Goal: Task Accomplishment & Management: Complete application form

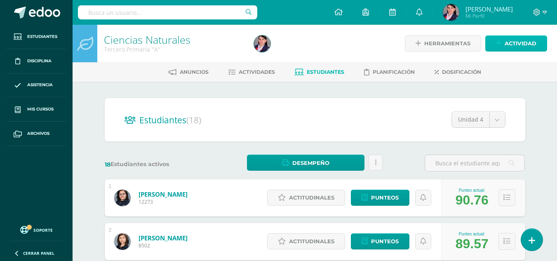
click at [520, 44] on span "Actividad" at bounding box center [521, 43] width 32 height 15
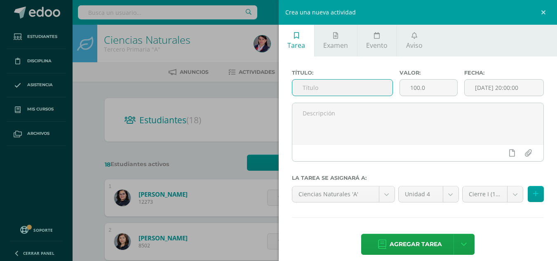
click at [304, 87] on input "text" at bounding box center [343, 88] width 100 height 16
click at [31, 107] on div "Crea una nueva actividad Tarea Examen Evento Aviso Título: Valor: 100.0 Fecha: …" at bounding box center [278, 130] width 557 height 261
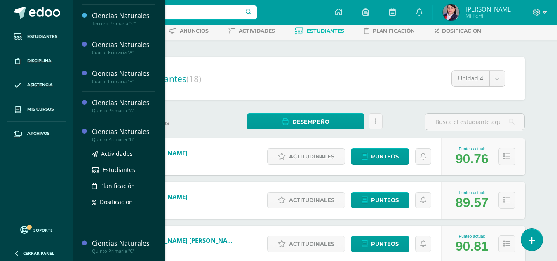
scroll to position [83, 0]
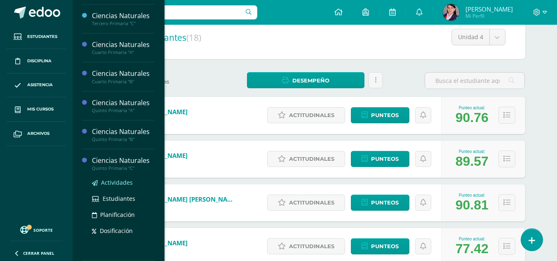
click at [122, 181] on span "Actividades" at bounding box center [117, 183] width 32 height 8
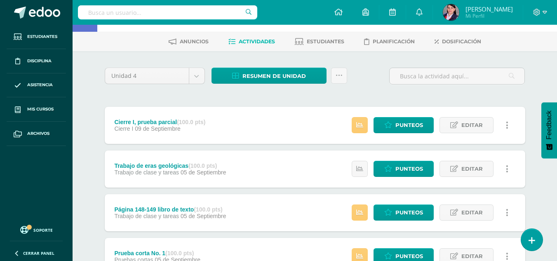
scroll to position [124, 0]
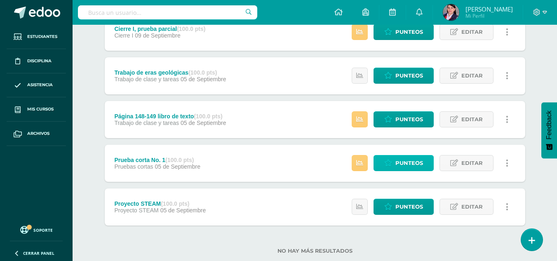
click at [410, 163] on span "Punteos" at bounding box center [410, 163] width 28 height 15
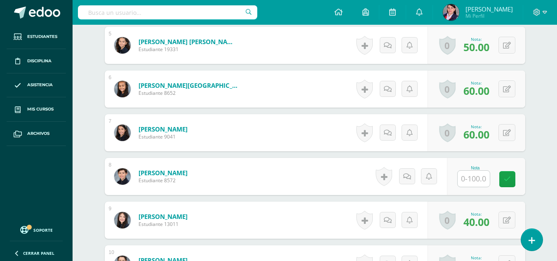
scroll to position [455, 0]
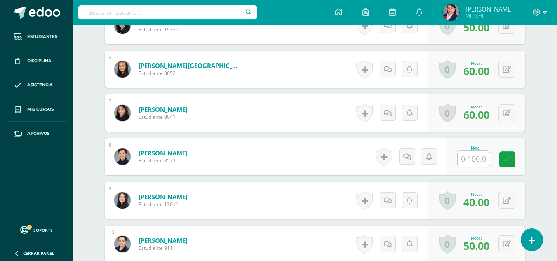
click at [473, 159] on input "text" at bounding box center [474, 159] width 32 height 16
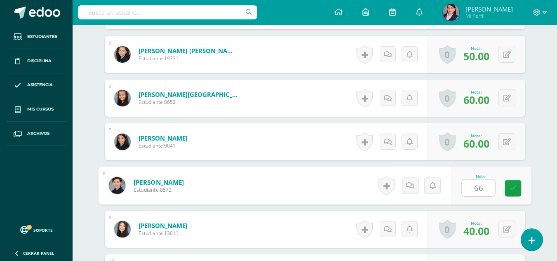
scroll to position [454, 0]
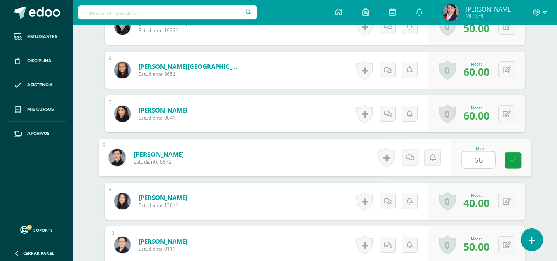
type input "66"
click at [536, 188] on div "¿Estás seguro que quieres eliminar esta actividad? Esto borrará la actividad y …" at bounding box center [315, 146] width 454 height 1036
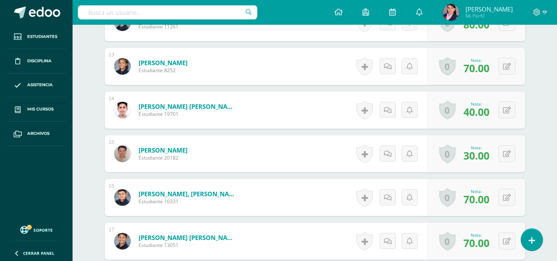
scroll to position [784, 0]
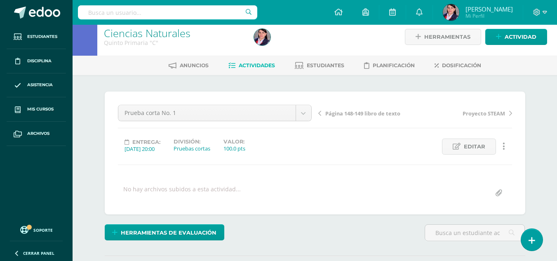
scroll to position [0, 0]
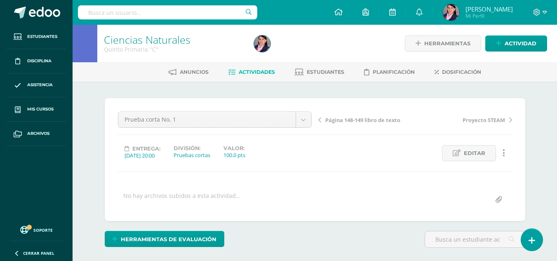
click at [262, 71] on span "Actividades" at bounding box center [257, 72] width 36 height 6
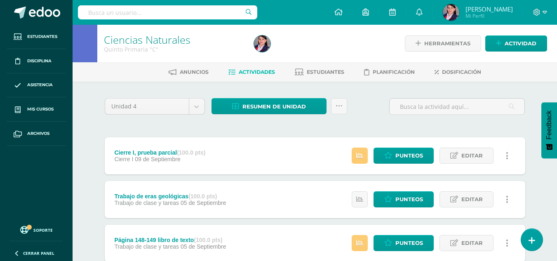
click at [256, 72] on span "Actividades" at bounding box center [257, 72] width 36 height 6
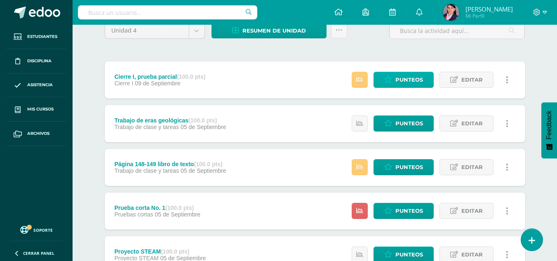
scroll to position [83, 0]
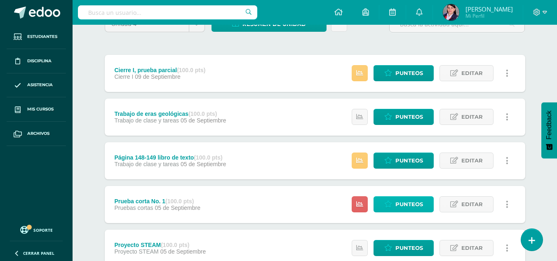
click at [406, 202] on span "Punteos" at bounding box center [410, 204] width 28 height 15
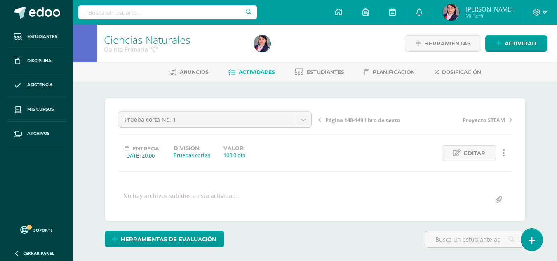
click at [256, 74] on span "Actividades" at bounding box center [257, 72] width 36 height 6
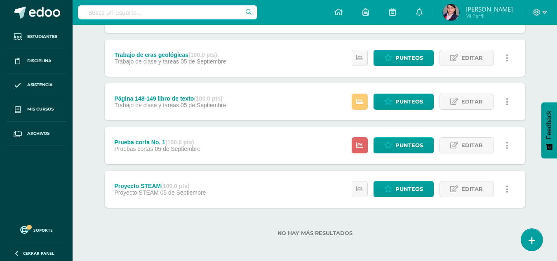
scroll to position [143, 0]
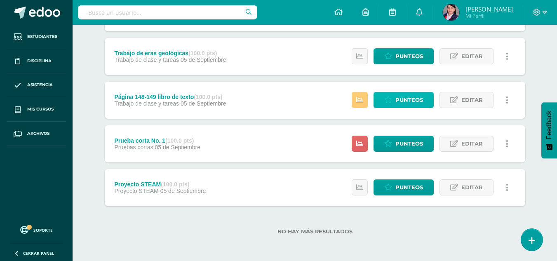
click at [403, 103] on span "Punteos" at bounding box center [410, 99] width 28 height 15
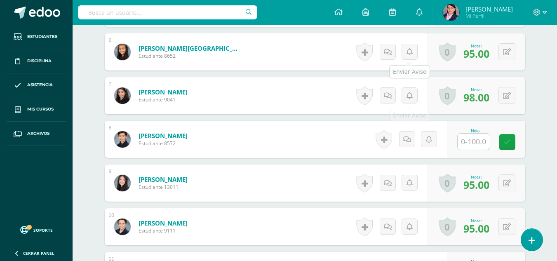
scroll to position [496, 0]
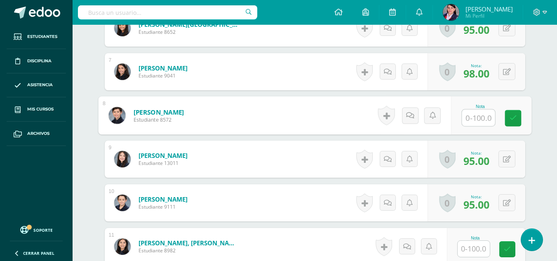
click at [472, 116] on input "text" at bounding box center [478, 118] width 33 height 17
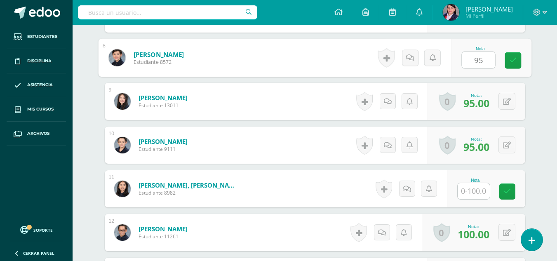
scroll to position [568, 0]
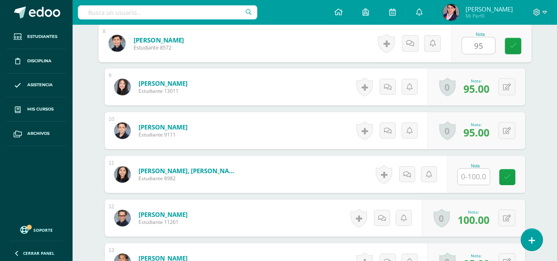
type input "95"
click at [477, 177] on input "text" at bounding box center [474, 177] width 32 height 16
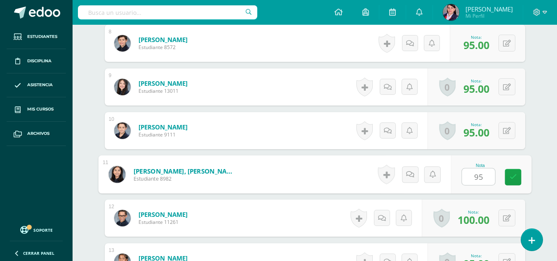
type input "95"
click at [548, 136] on div "Ciencias Naturales Quinto Primaria "C" Herramientas Detalle de asistencias Acti…" at bounding box center [315, 3] width 485 height 1093
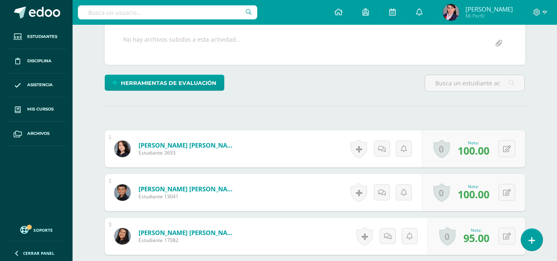
scroll to position [0, 0]
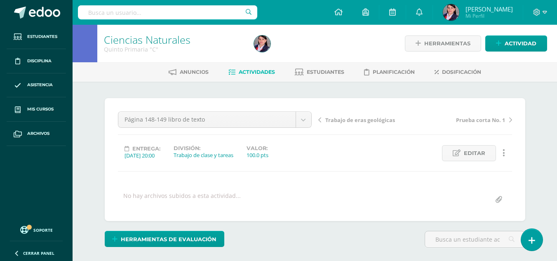
click at [255, 71] on span "Actividades" at bounding box center [257, 72] width 36 height 6
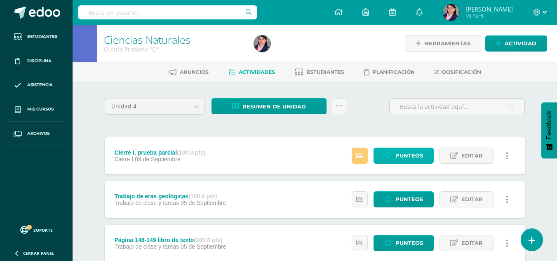
click at [406, 156] on span "Punteos" at bounding box center [410, 155] width 28 height 15
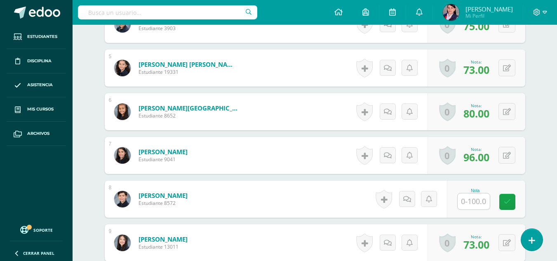
scroll to position [413, 0]
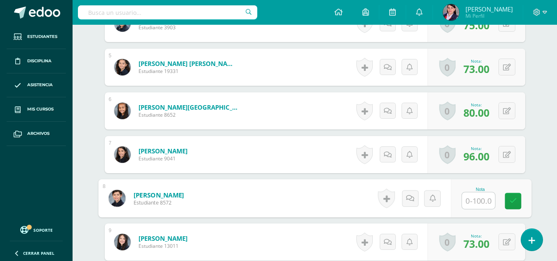
click at [474, 206] on input "text" at bounding box center [478, 201] width 33 height 17
type input "66"
click at [539, 169] on div "¿Estás seguro que quieres eliminar esta actividad? Esto borrará la actividad y …" at bounding box center [315, 187] width 454 height 1036
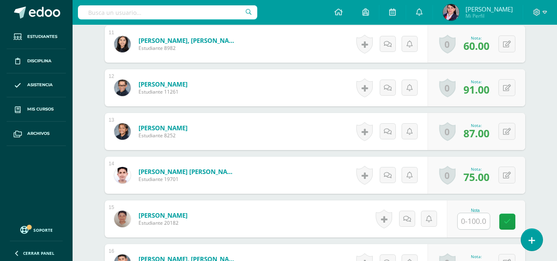
scroll to position [702, 0]
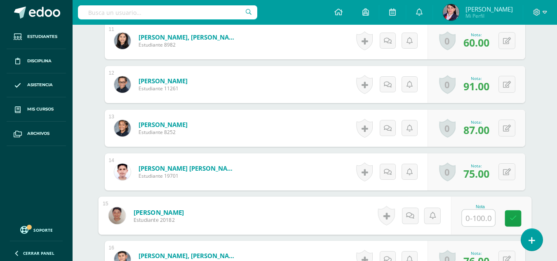
click at [480, 220] on input "text" at bounding box center [478, 218] width 33 height 17
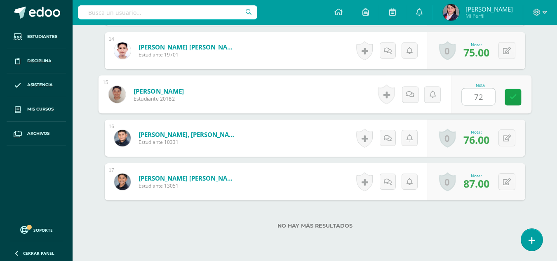
scroll to position [825, 0]
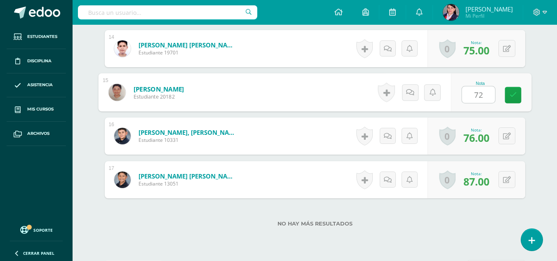
type input "72"
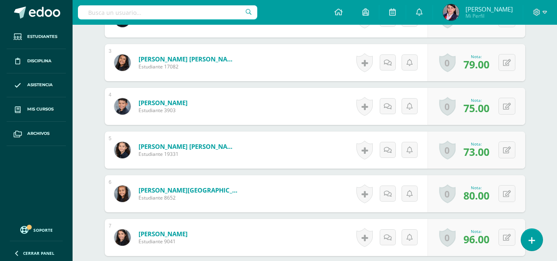
scroll to position [0, 0]
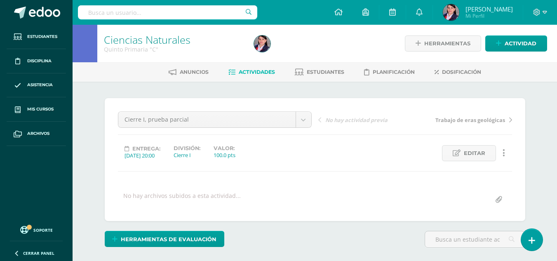
click at [258, 73] on span "Actividades" at bounding box center [257, 72] width 36 height 6
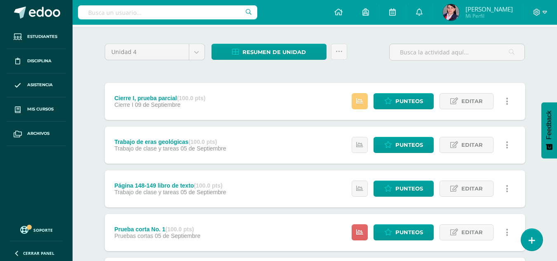
scroll to position [102, 0]
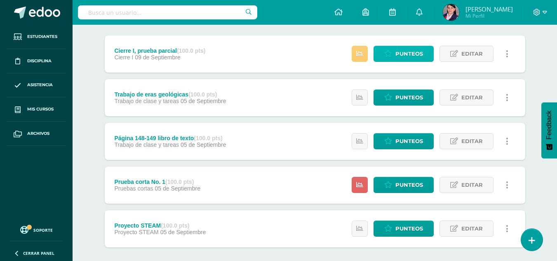
click at [399, 54] on span "Punteos" at bounding box center [410, 53] width 28 height 15
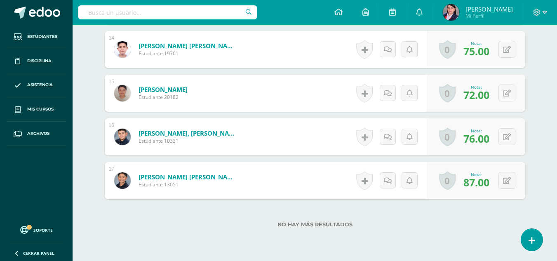
scroll to position [826, 0]
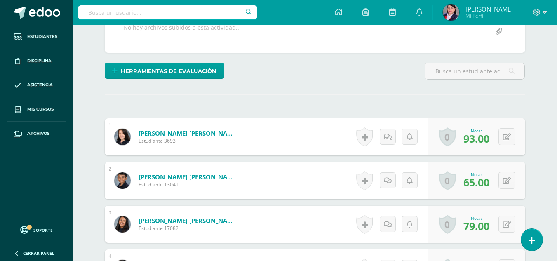
scroll to position [0, 0]
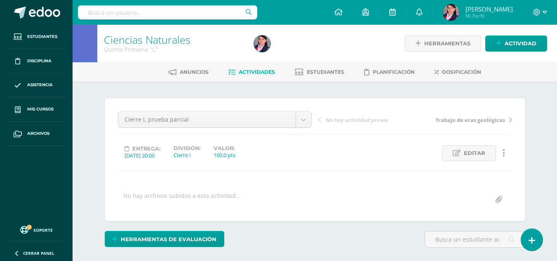
click at [257, 74] on span "Actividades" at bounding box center [257, 72] width 36 height 6
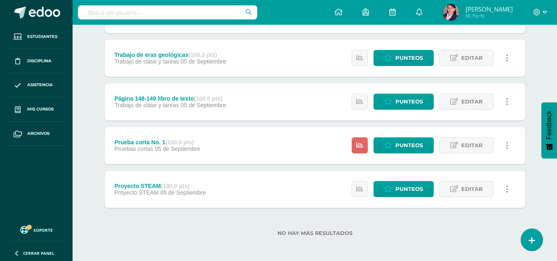
scroll to position [143, 0]
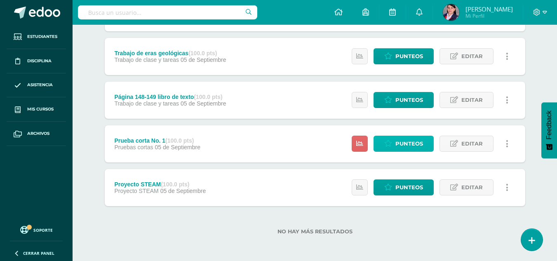
click at [405, 142] on span "Punteos" at bounding box center [410, 143] width 28 height 15
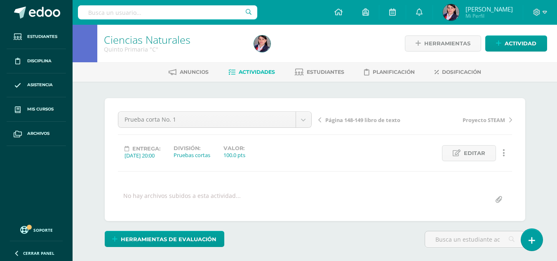
click at [252, 69] on span "Actividades" at bounding box center [257, 72] width 36 height 6
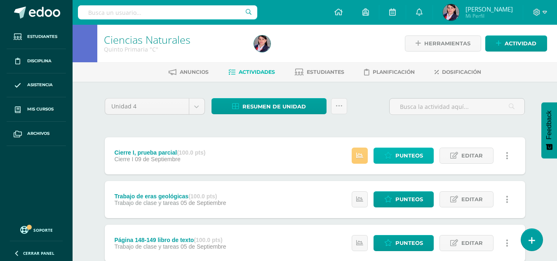
click at [403, 154] on span "Punteos" at bounding box center [410, 155] width 28 height 15
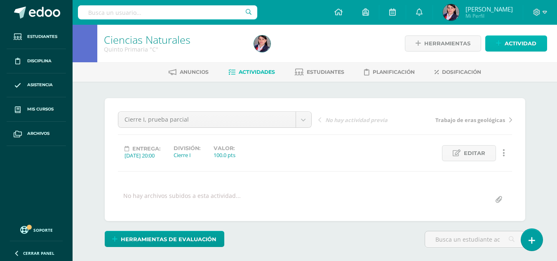
click at [507, 42] on span "Actividad" at bounding box center [521, 43] width 32 height 15
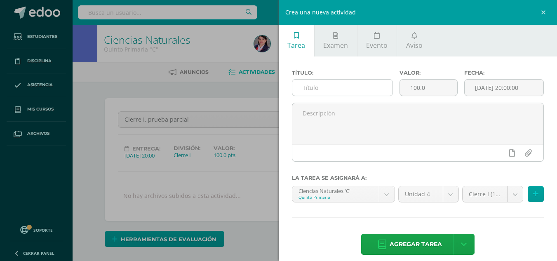
click at [305, 86] on input "text" at bounding box center [343, 88] width 100 height 16
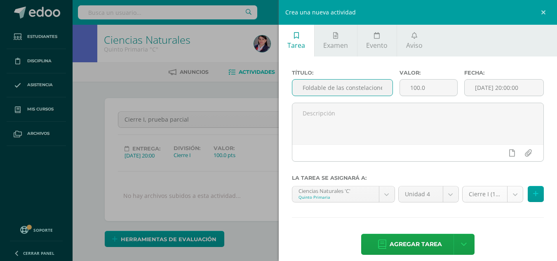
type input "Foldable de las constelaciones"
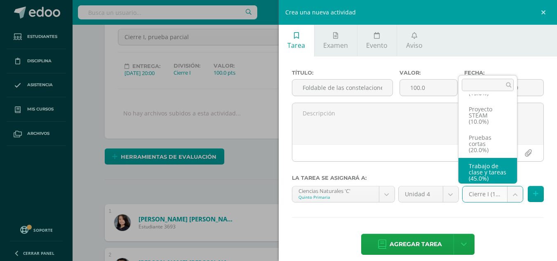
scroll to position [50, 0]
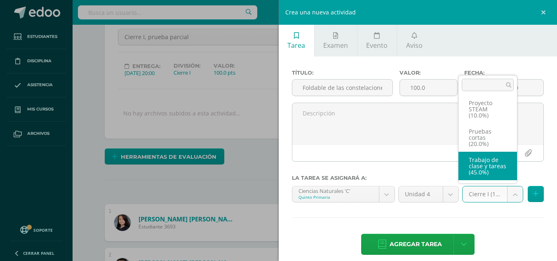
select select "234328"
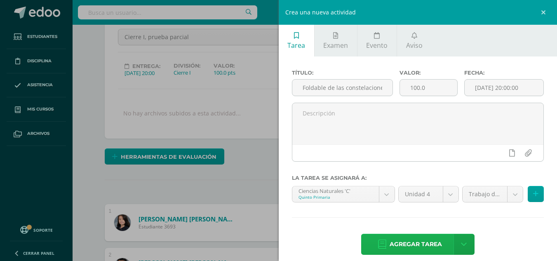
click at [429, 245] on span "Agregar tarea" at bounding box center [416, 244] width 52 height 20
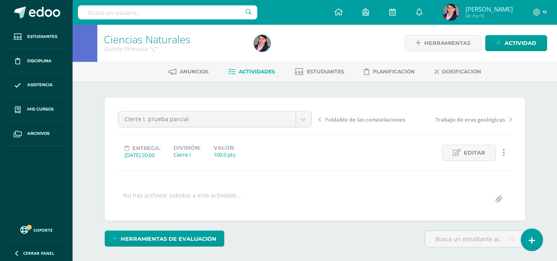
scroll to position [1, 0]
click at [262, 65] on link "Actividades" at bounding box center [252, 71] width 47 height 13
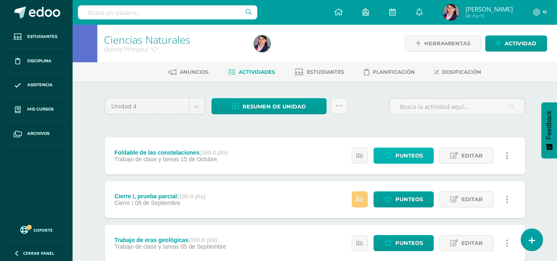
click at [427, 156] on link "Punteos" at bounding box center [404, 156] width 60 height 16
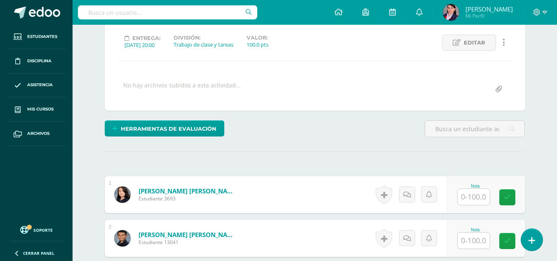
scroll to position [111, 0]
